Goal: Communication & Community: Share content

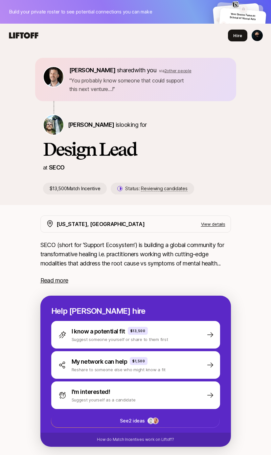
click at [177, 73] on span "2 other people" at bounding box center [177, 70] width 27 height 5
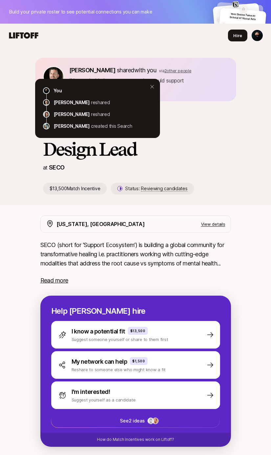
click at [197, 77] on p "" You probably know someone that could support this next venture…! "" at bounding box center [148, 84] width 159 height 17
click at [153, 85] on icon at bounding box center [152, 87] width 8 height 8
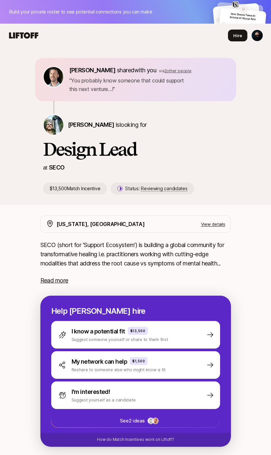
scroll to position [2, 0]
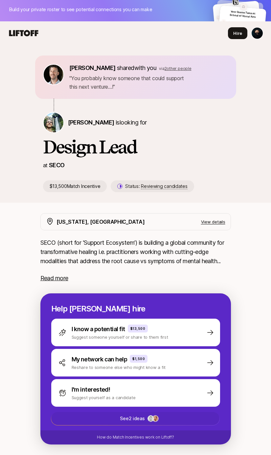
click at [138, 419] on p "See 2 ideas" at bounding box center [132, 418] width 25 height 8
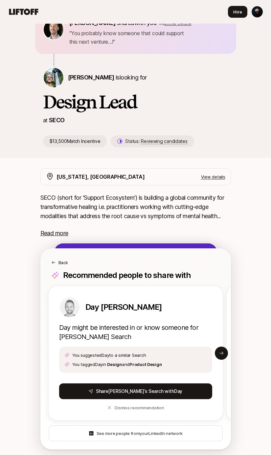
scroll to position [49, 0]
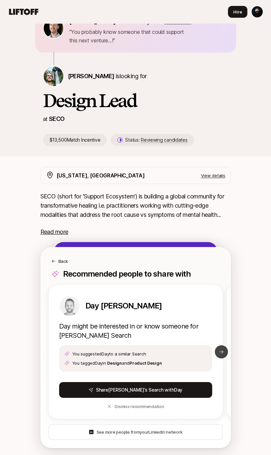
click at [222, 353] on icon at bounding box center [221, 351] width 5 height 5
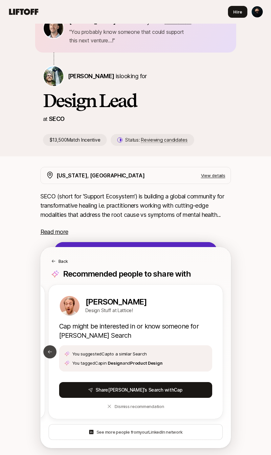
click at [48, 349] on icon at bounding box center [49, 351] width 5 height 5
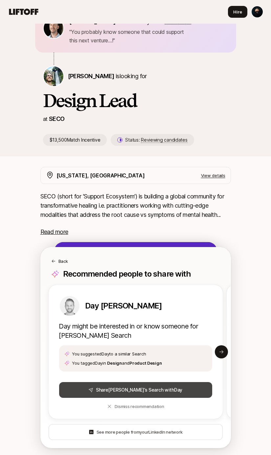
click at [126, 391] on button "[PERSON_NAME] ’s Search with Day" at bounding box center [135, 390] width 153 height 16
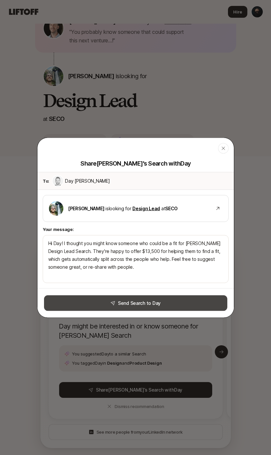
click at [137, 304] on button "Send Search to Day" at bounding box center [135, 303] width 183 height 16
type textarea "x"
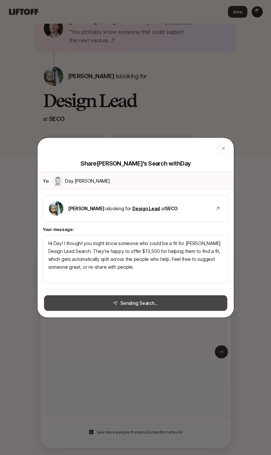
type textarea "x"
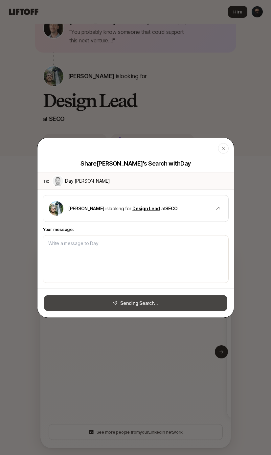
type textarea "Hi Day! I thought you might know someone who could be a fit for [PERSON_NAME] D…"
type textarea "x"
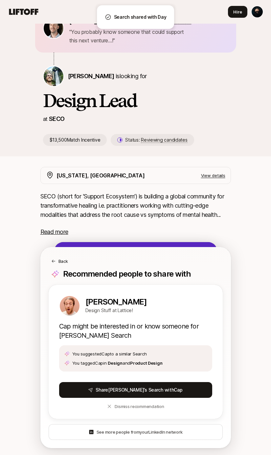
scroll to position [0, 0]
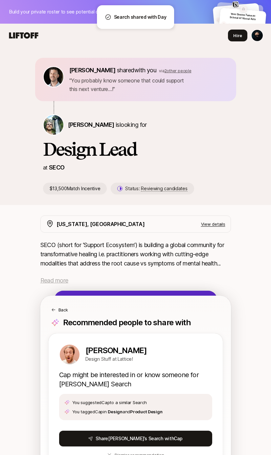
click at [64, 278] on span "Read more" at bounding box center [54, 280] width 28 height 7
